Goal: Transaction & Acquisition: Purchase product/service

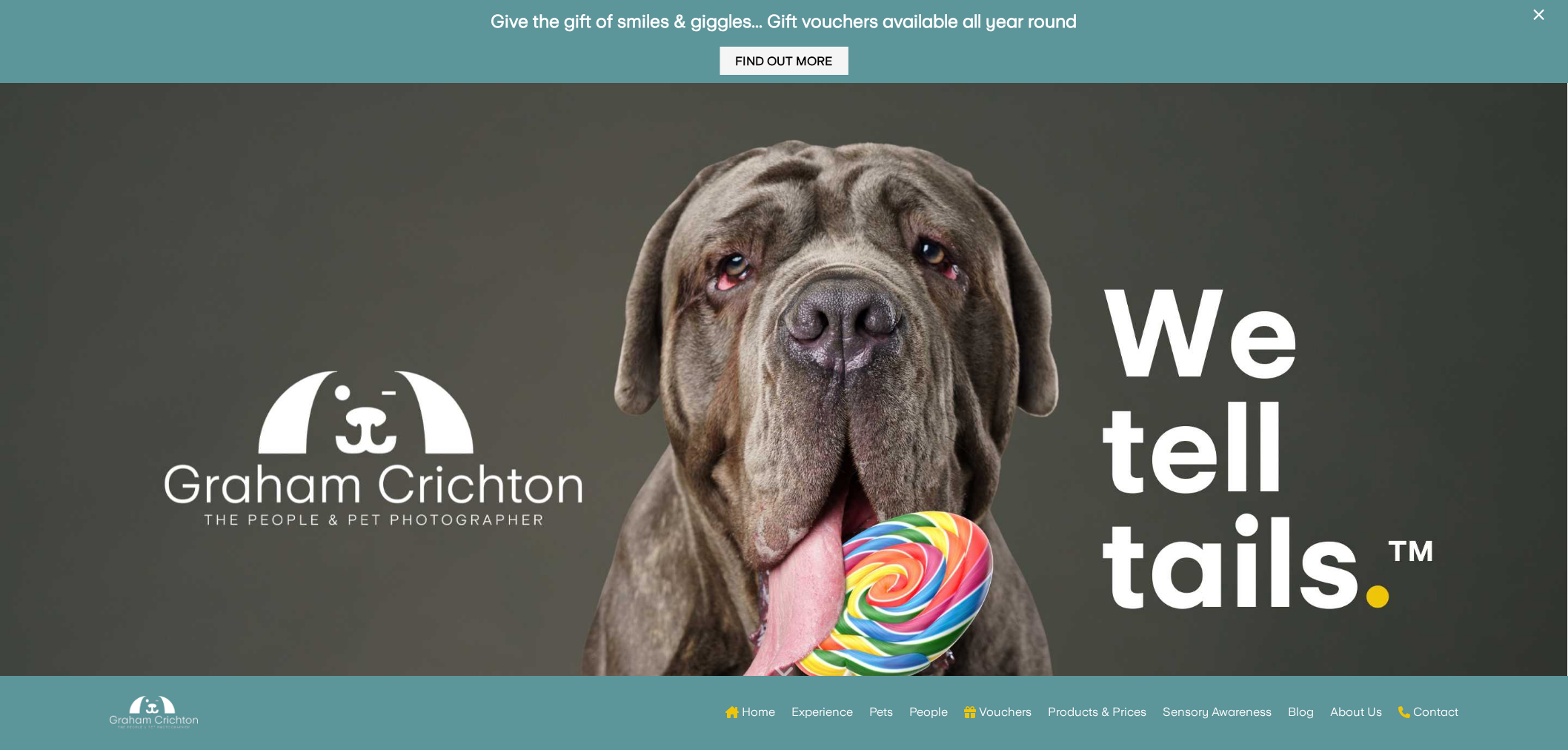
click at [791, 61] on link "Find Out More" at bounding box center [784, 61] width 128 height 29
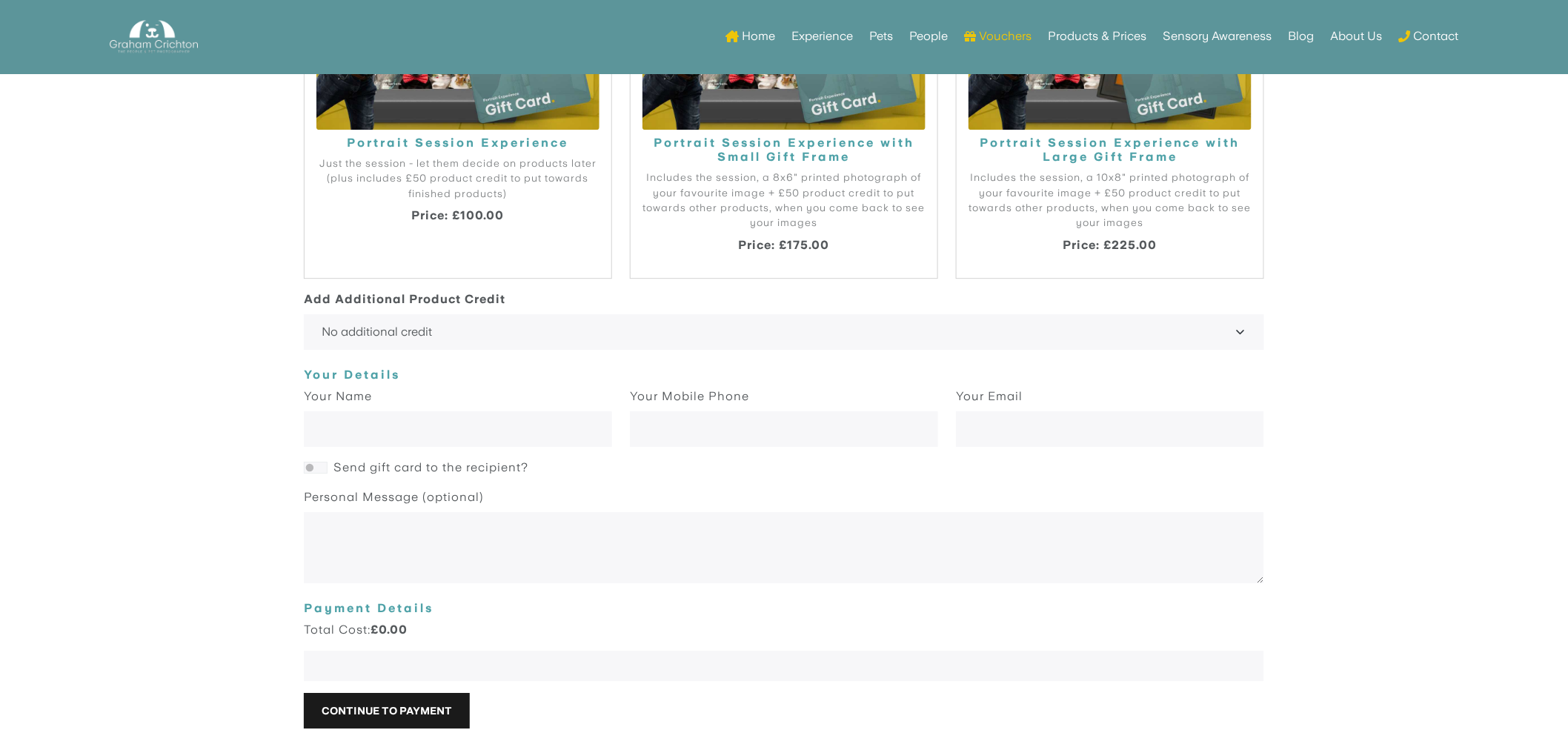
scroll to position [1685, 0]
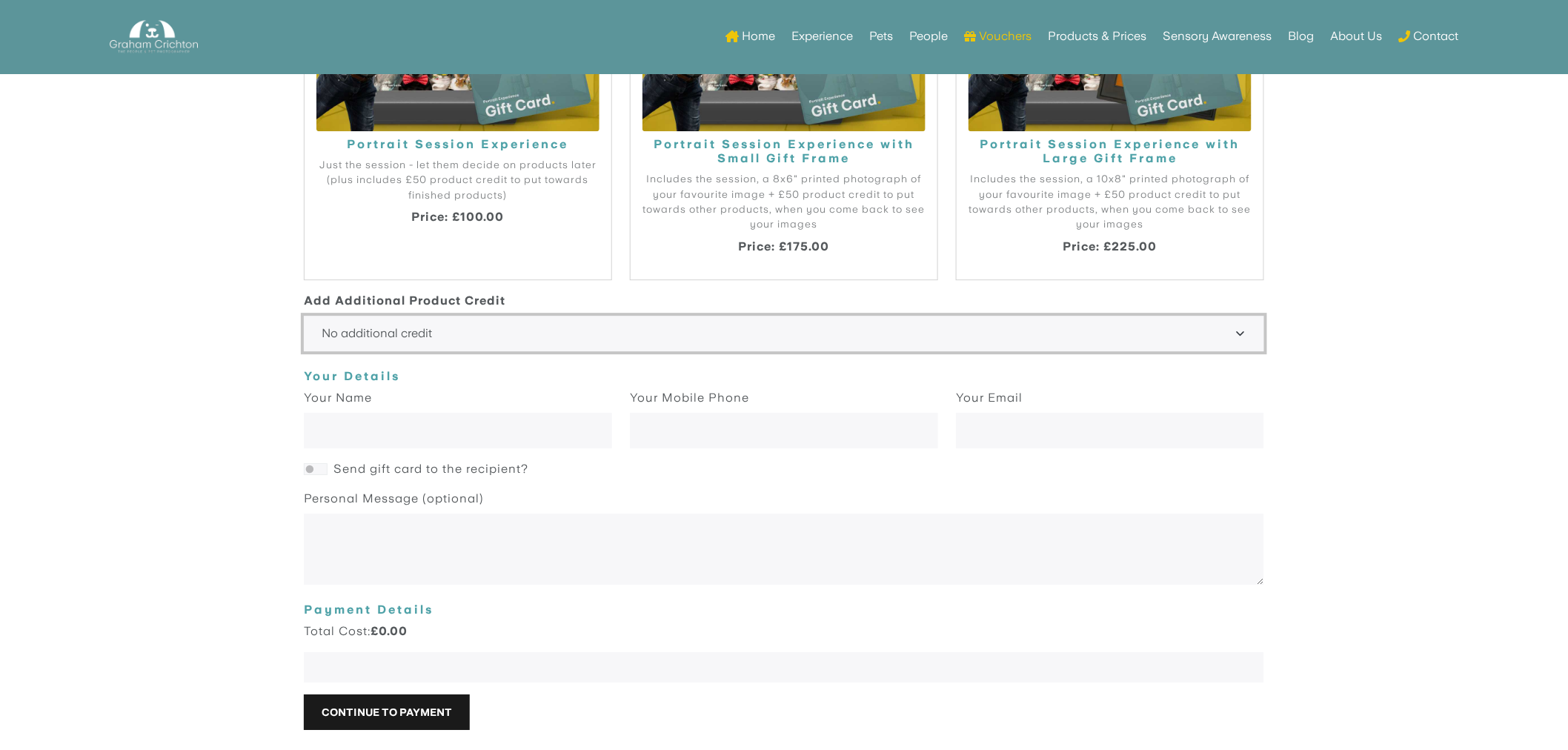
click at [395, 331] on select "No additional credit +£50 +£100 +£150 +£200 +£250 +£300 +£350 +£400 +£450 +£500…" at bounding box center [784, 334] width 960 height 36
select select "2000"
click at [304, 352] on select "No additional credit +£50 +£100 +£150 +£200 +£250 +£300 +£350 +£400 +£450 +£500…" at bounding box center [784, 334] width 960 height 36
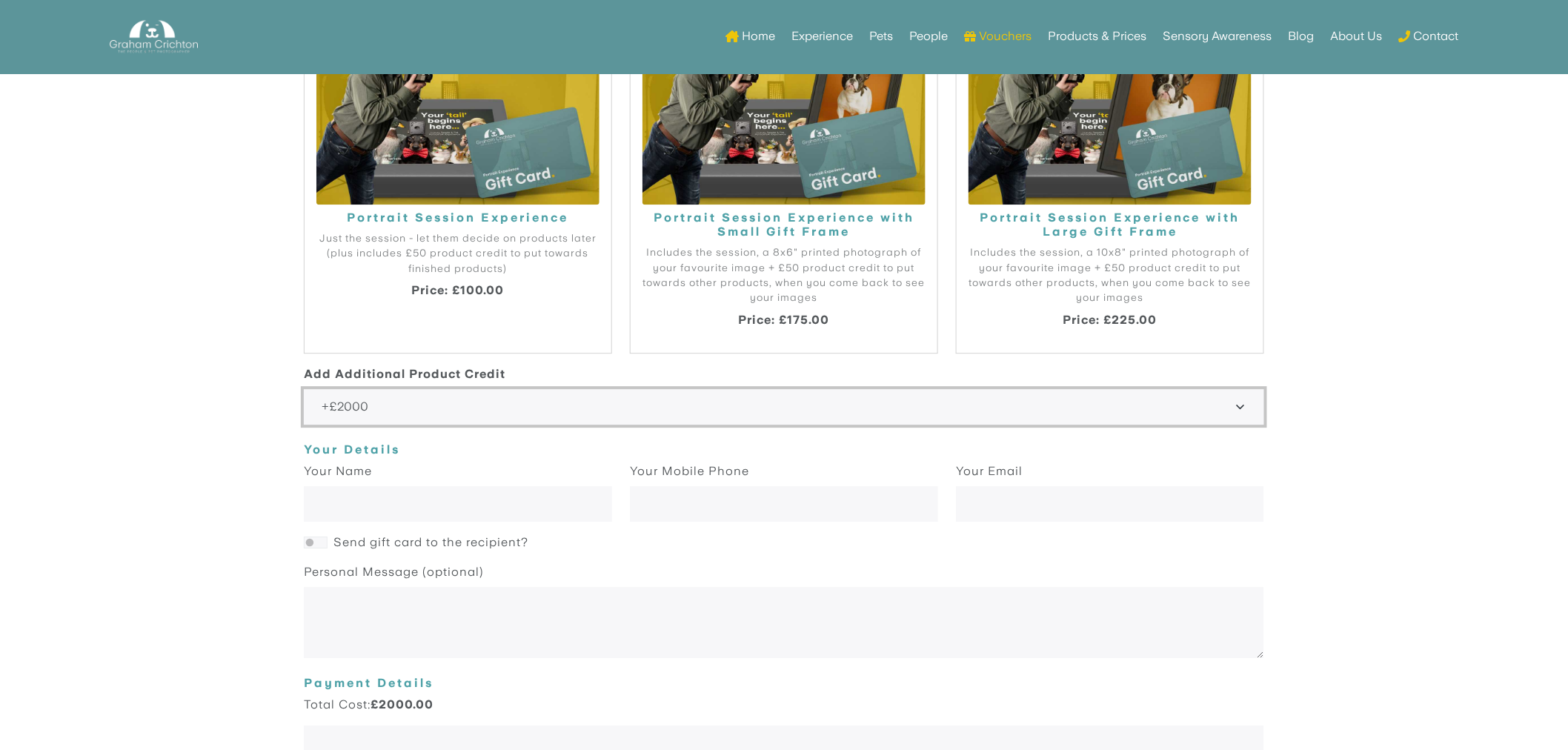
scroll to position [1603, 0]
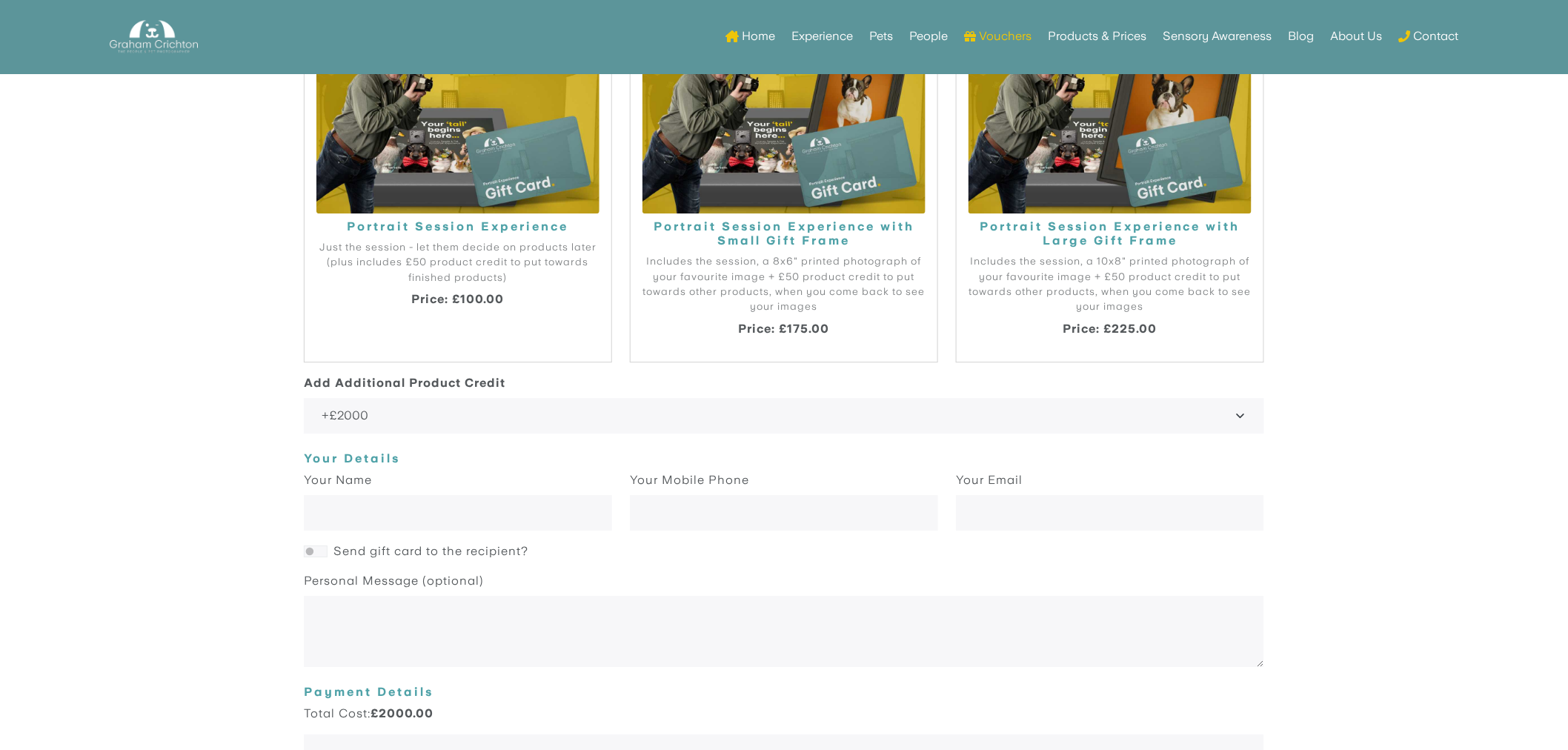
click at [1070, 311] on p "Includes the session, a 10x8" printed photograph of your favourite image + £50 …" at bounding box center [1110, 284] width 283 height 61
radio input "true"
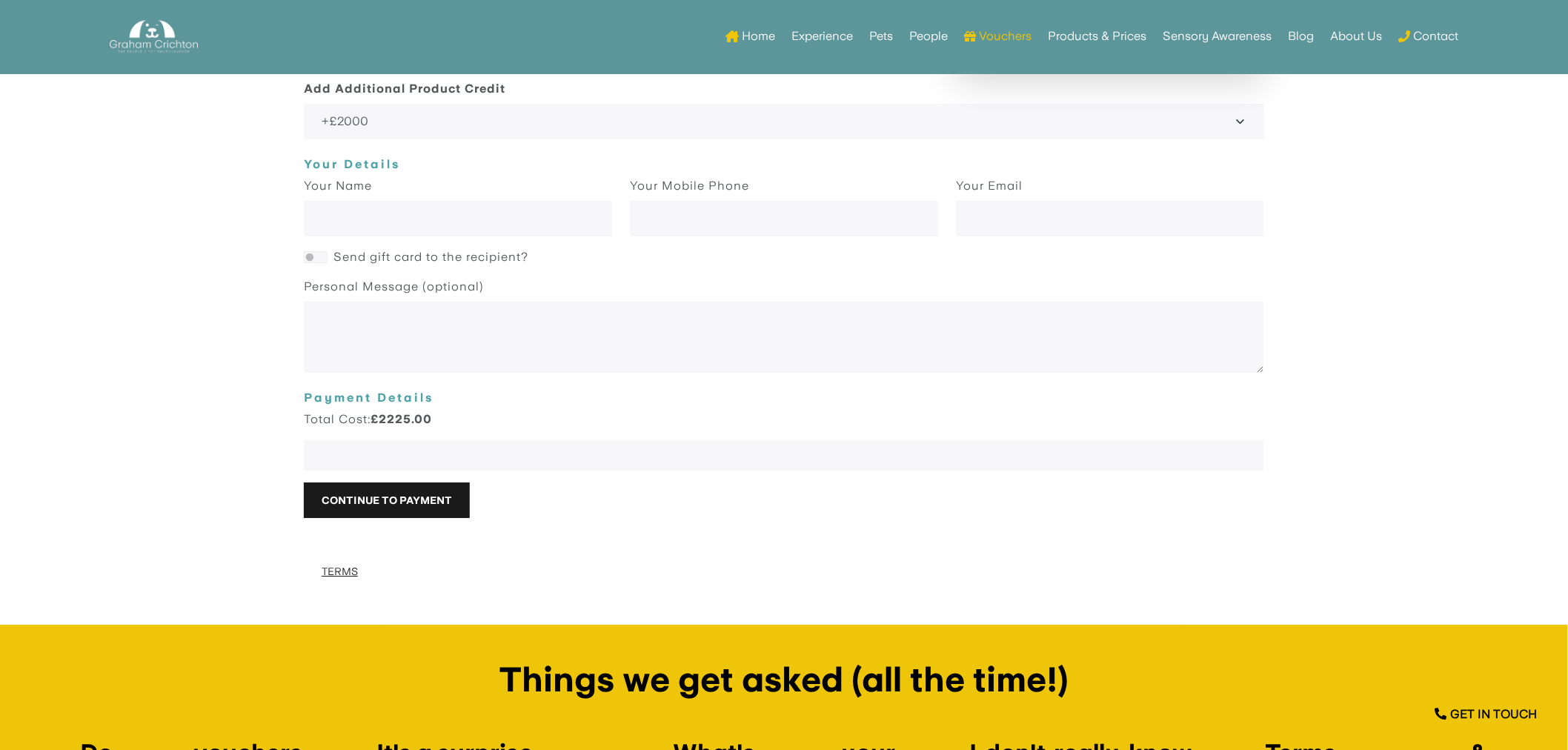
scroll to position [1685, 0]
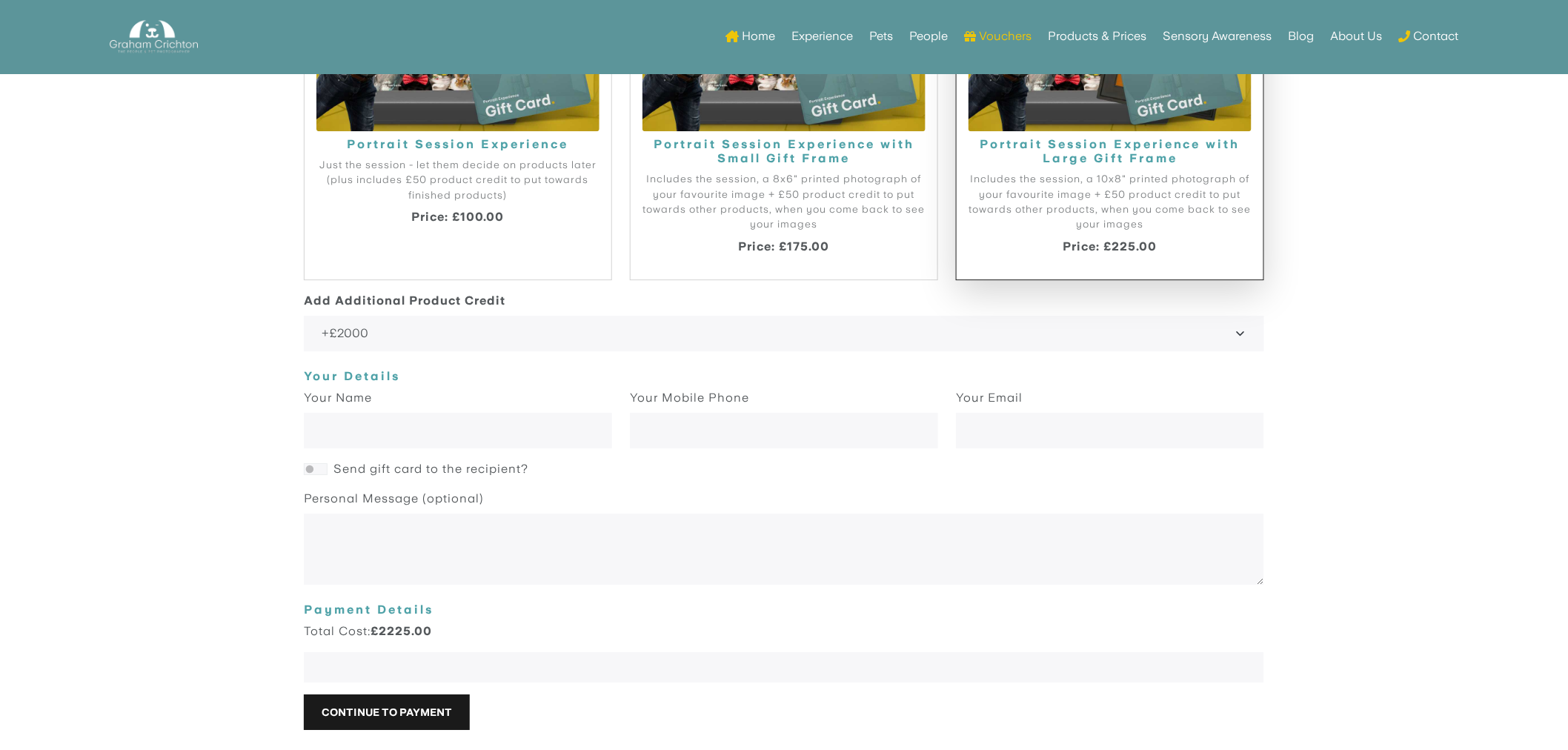
click at [1201, 203] on p "Includes the session, a 10x8" printed photograph of your favourite image + £50 …" at bounding box center [1110, 202] width 283 height 61
click at [492, 152] on div "Portrait Session Experience Just the session - let them decide on products late…" at bounding box center [458, 106] width 306 height 349
radio input "true"
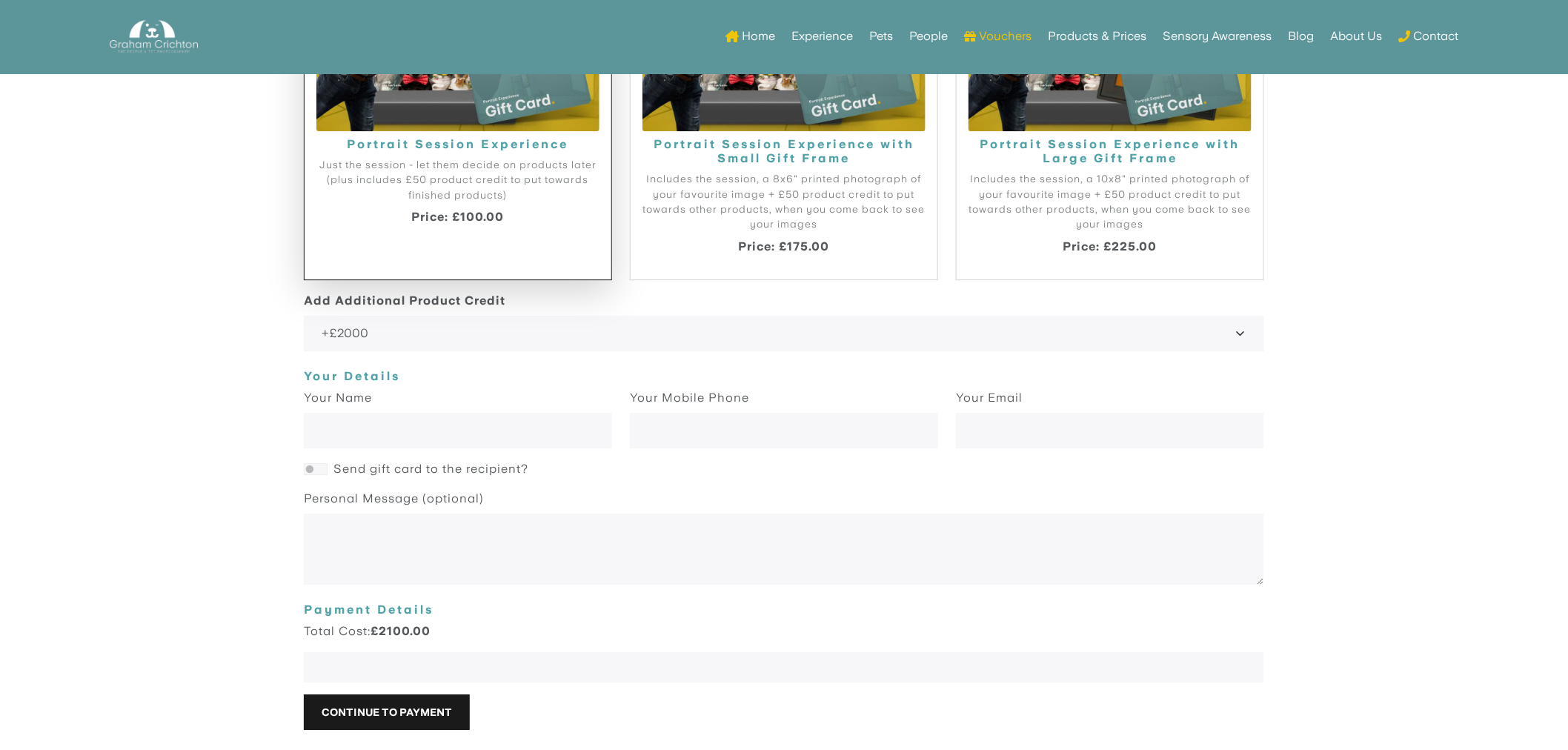
click at [1060, 159] on h5 "Portrait Session Experience with Large Gift Frame" at bounding box center [1110, 152] width 283 height 29
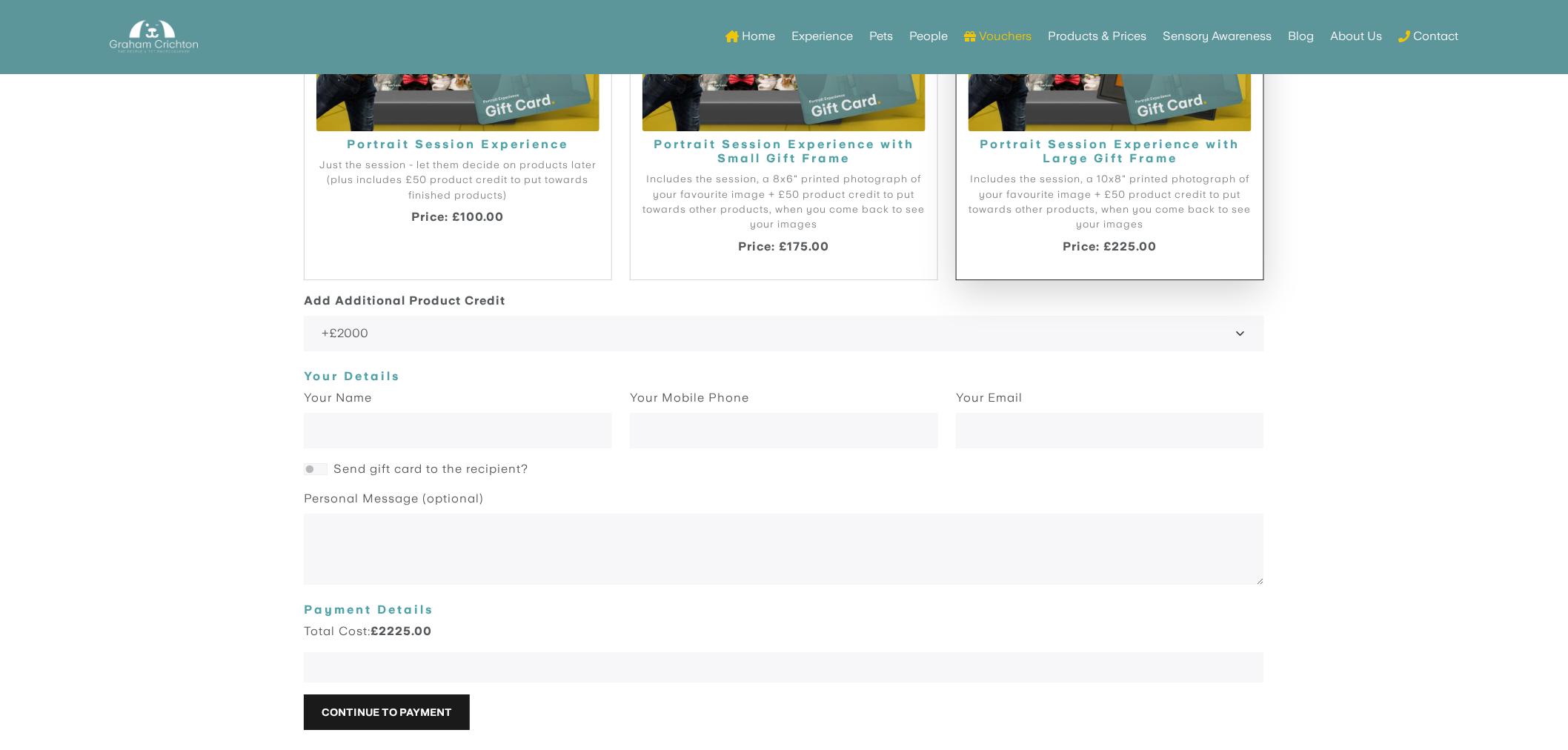
radio input "true"
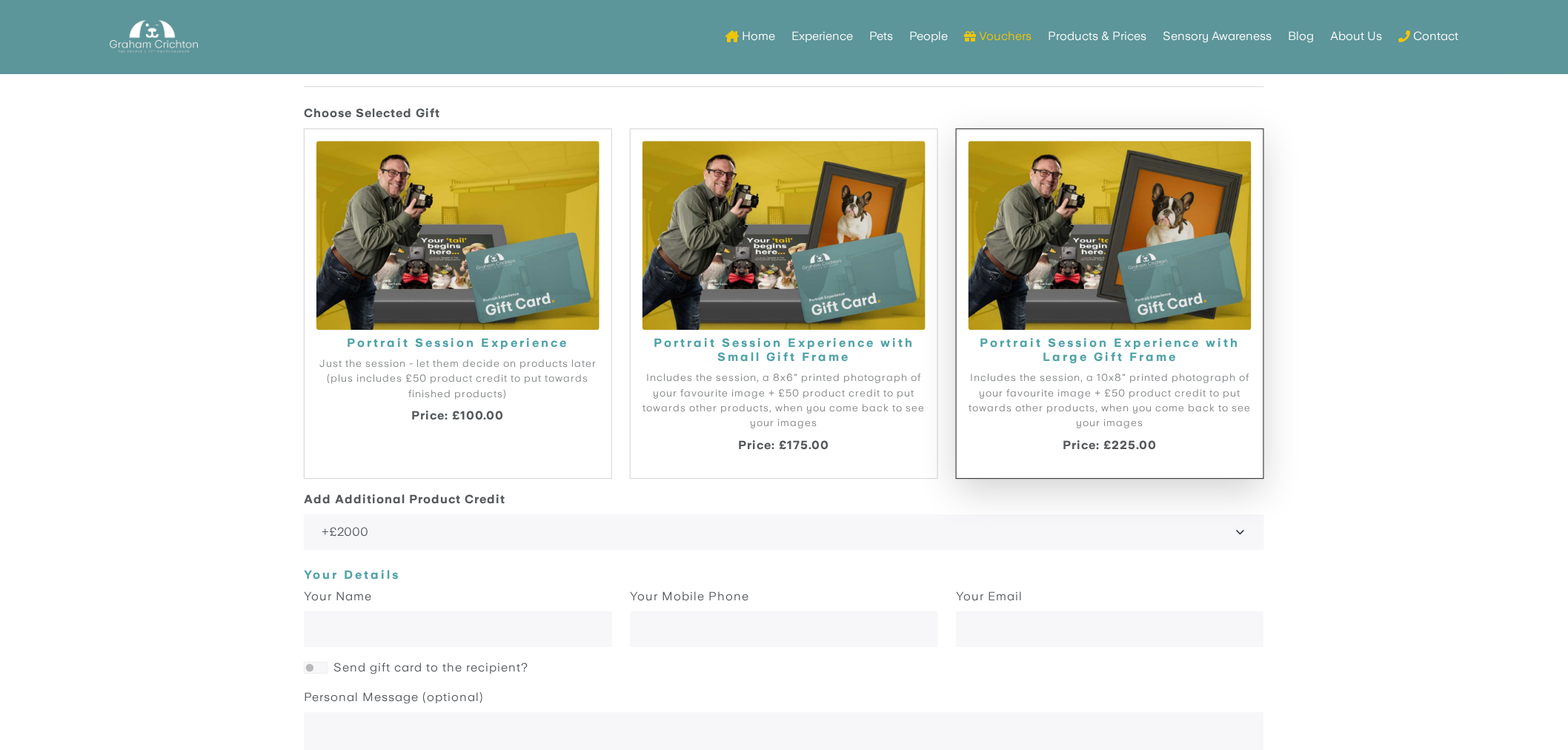
scroll to position [1273, 0]
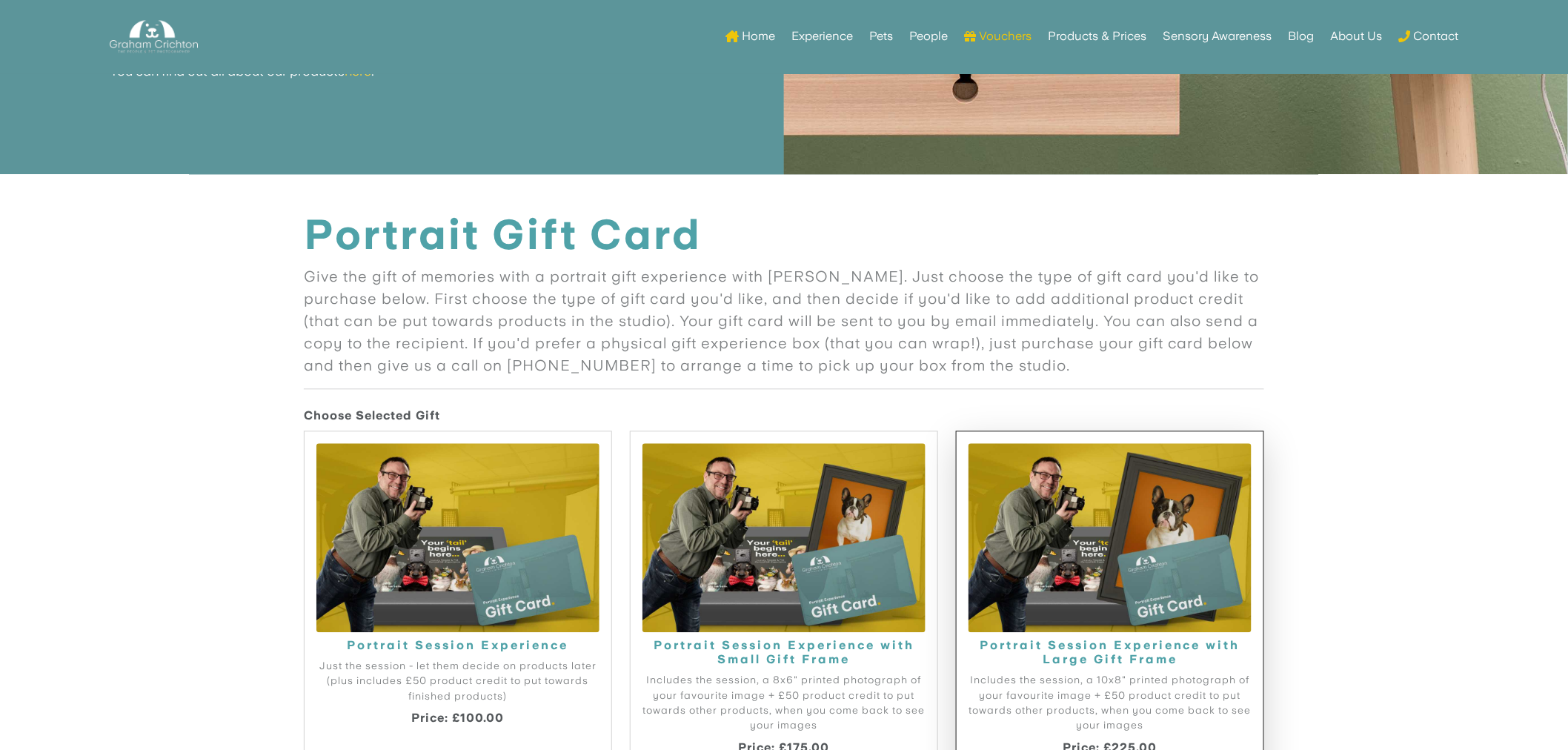
drag, startPoint x: 1074, startPoint y: 261, endPoint x: 1039, endPoint y: 7, distance: 256.4
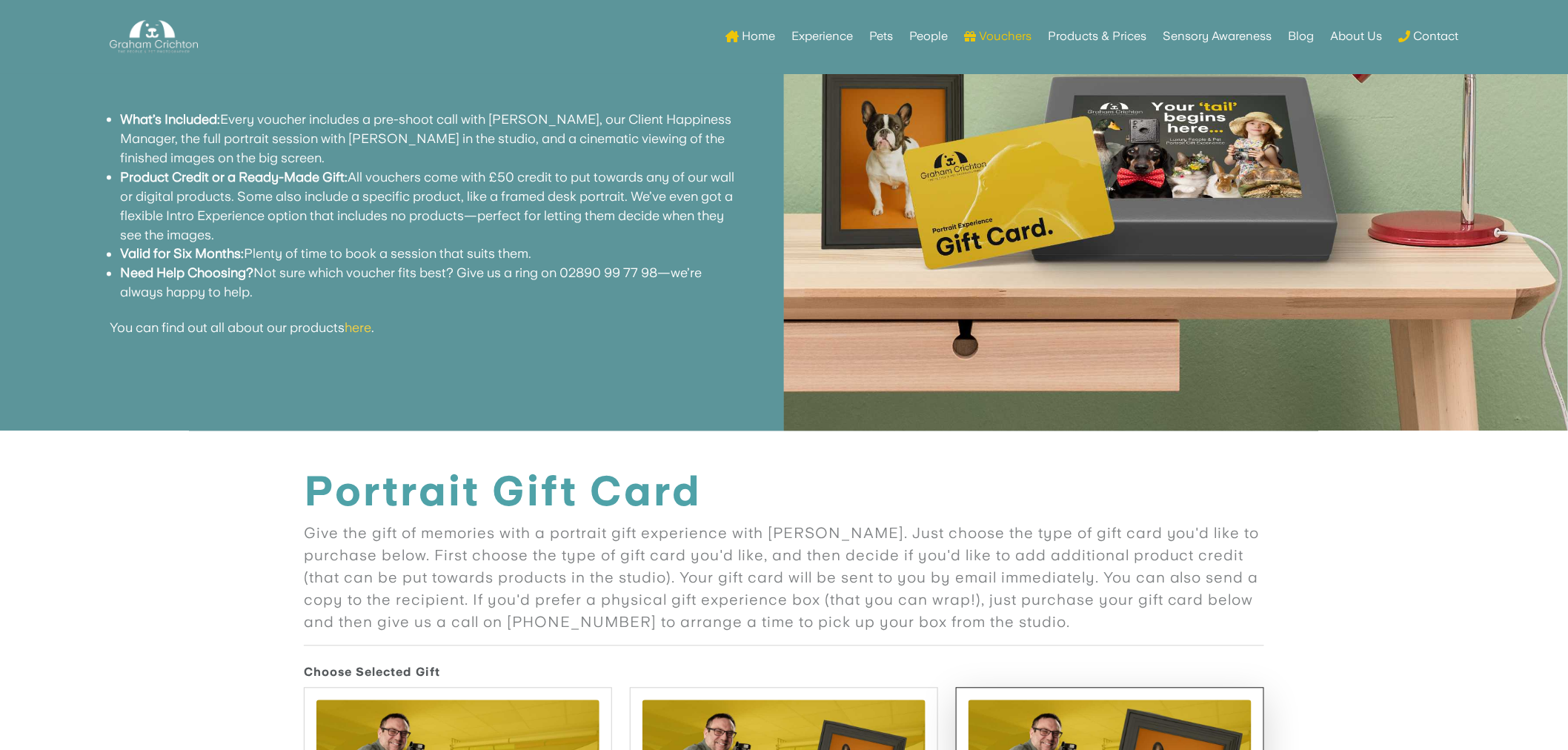
drag, startPoint x: 1039, startPoint y: -167, endPoint x: 658, endPoint y: 311, distance: 611.3
click at [658, 320] on p "You can find out all about our products here ." at bounding box center [428, 329] width 638 height 18
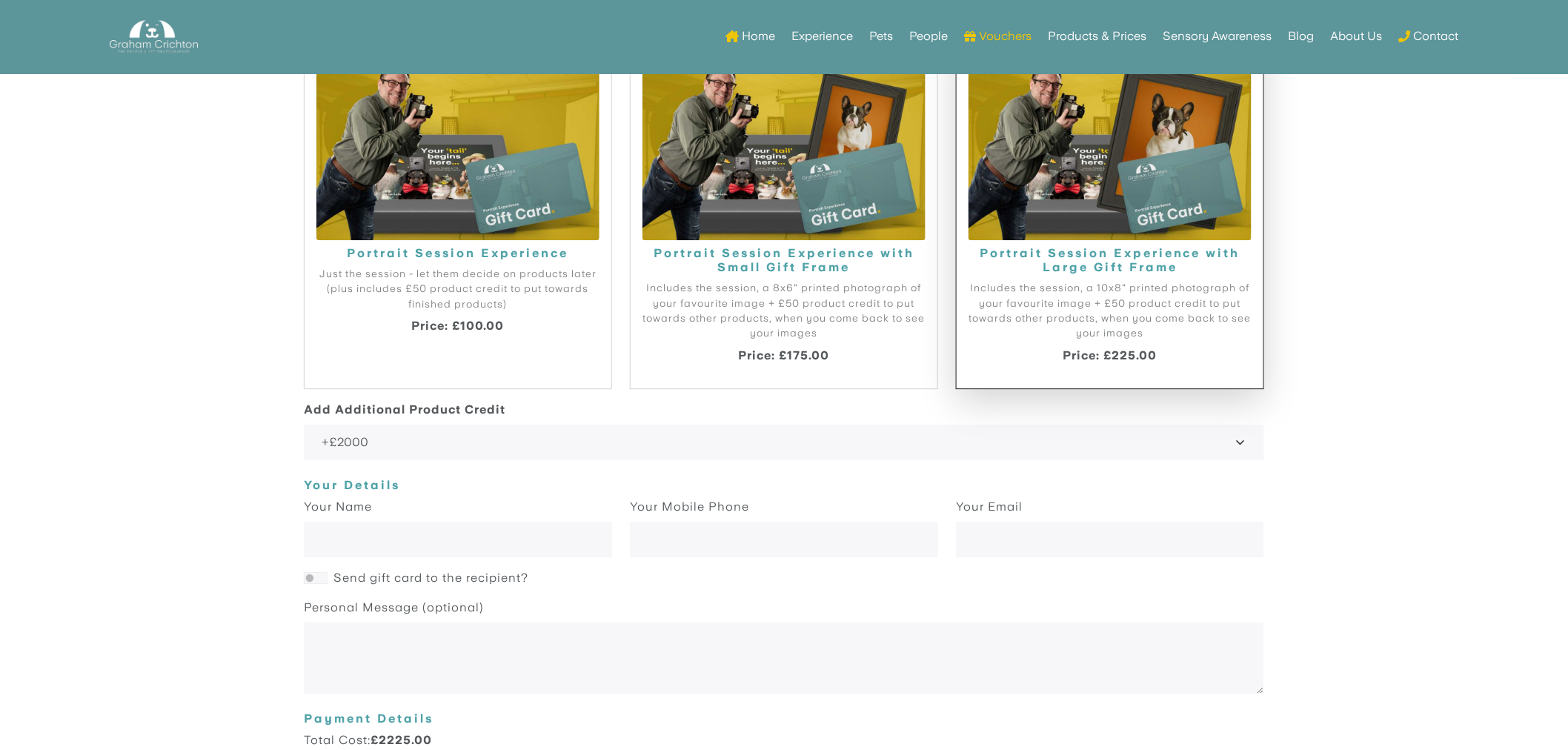
scroll to position [1586, 0]
